Goal: Subscribe to service/newsletter

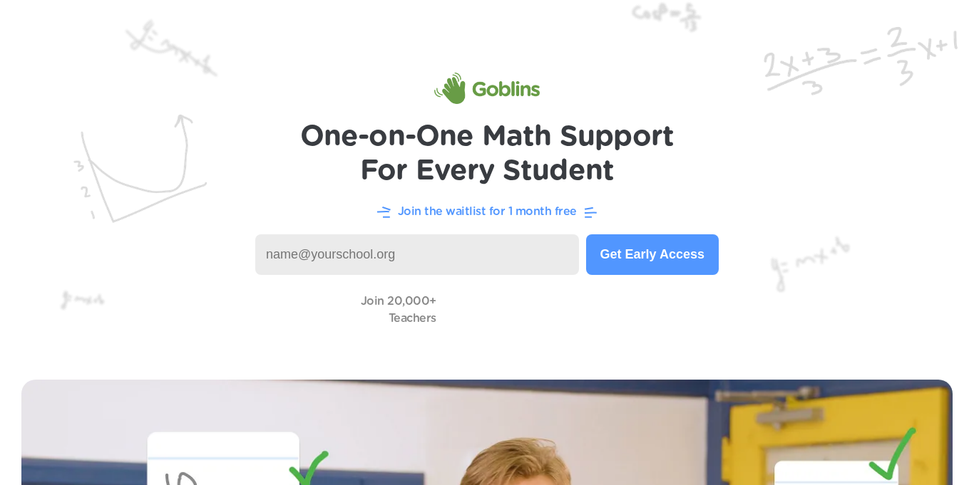
click at [639, 256] on button "Get Early Access" at bounding box center [652, 254] width 133 height 41
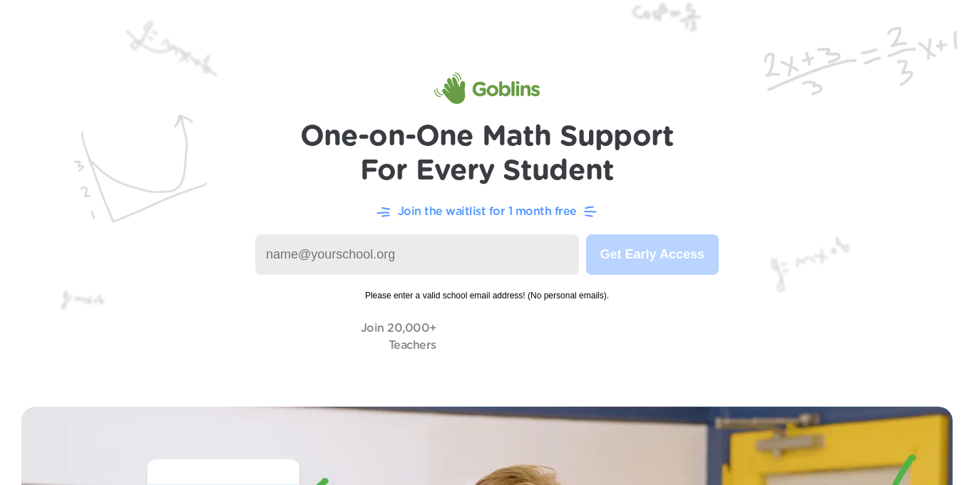
click at [423, 246] on input at bounding box center [417, 254] width 324 height 41
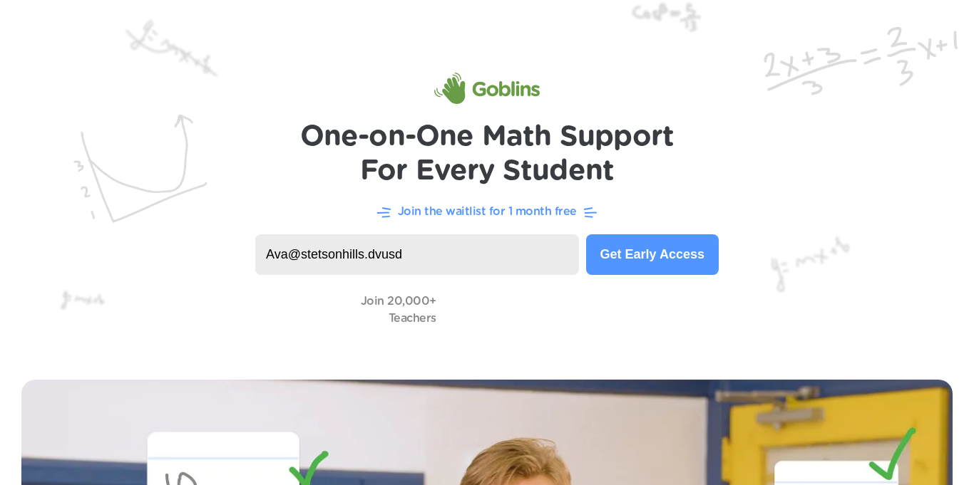
click at [648, 261] on button "Get Early Access" at bounding box center [652, 254] width 133 height 41
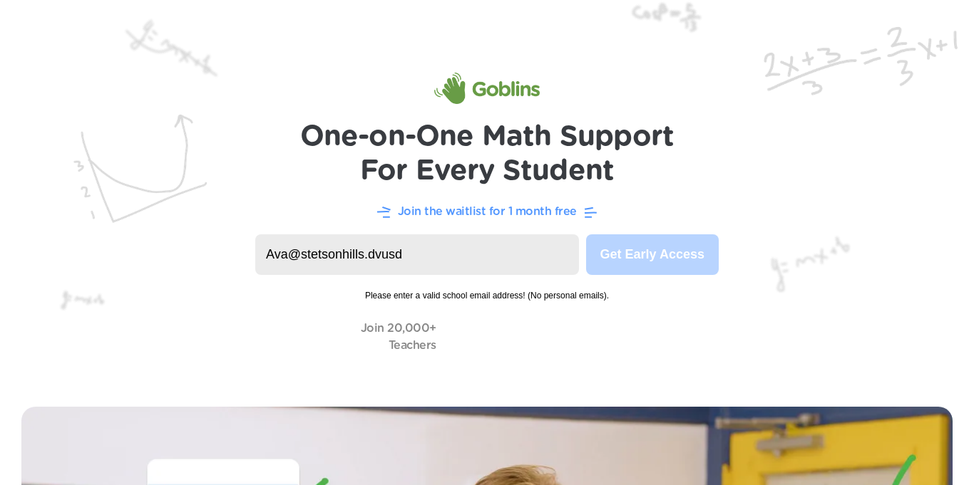
click at [463, 250] on input "Ava@stetsonhills.dvusd" at bounding box center [417, 254] width 324 height 41
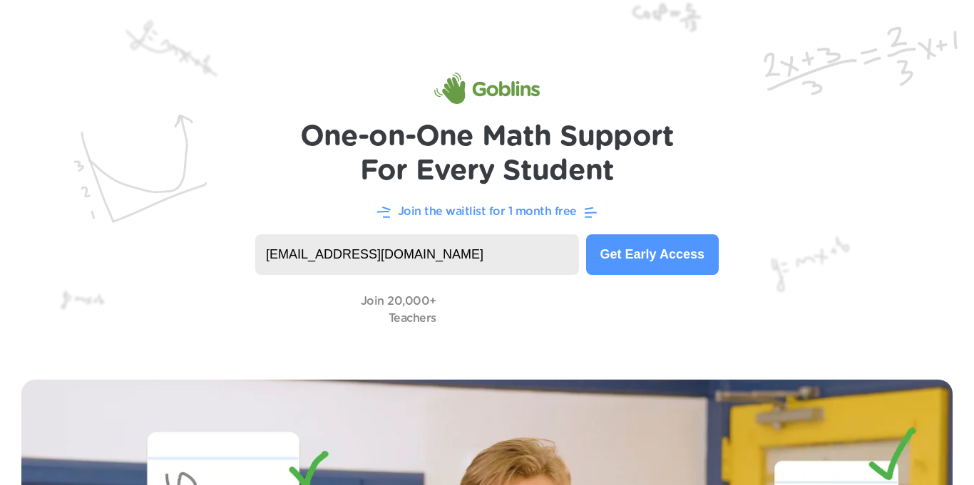
click at [694, 255] on button "Get Early Access" at bounding box center [652, 254] width 133 height 41
click at [414, 259] on input "[EMAIL_ADDRESS][DOMAIN_NAME]" at bounding box center [417, 254] width 324 height 41
click at [693, 274] on button "Get Early Access" at bounding box center [652, 254] width 133 height 41
click at [544, 249] on input "[EMAIL_ADDRESS][DOMAIN_NAME]" at bounding box center [417, 254] width 324 height 41
type input "A"
